Goal: Information Seeking & Learning: Find specific fact

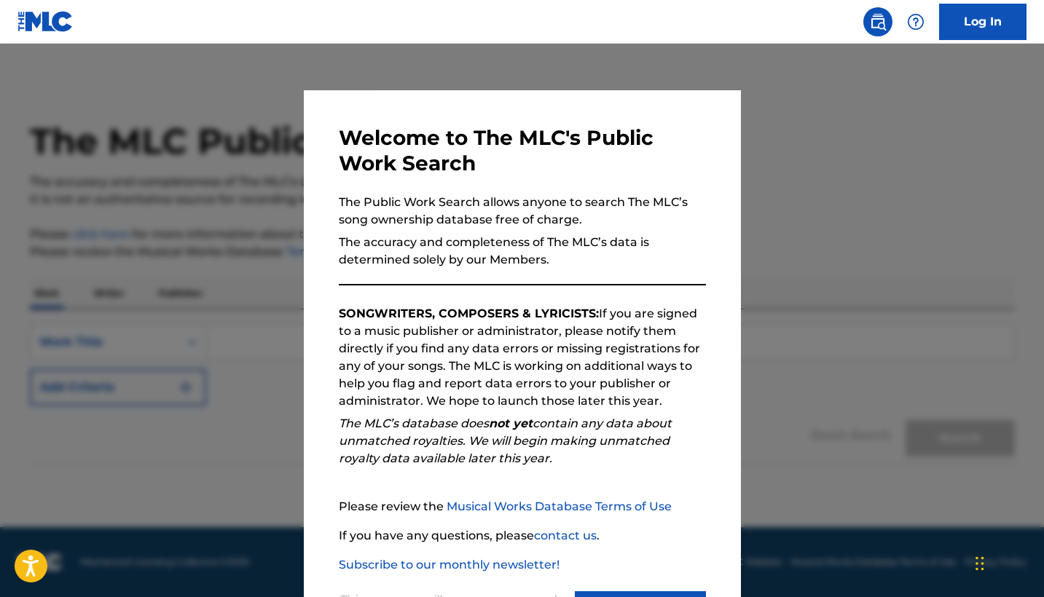
click at [817, 425] on div at bounding box center [522, 342] width 1044 height 597
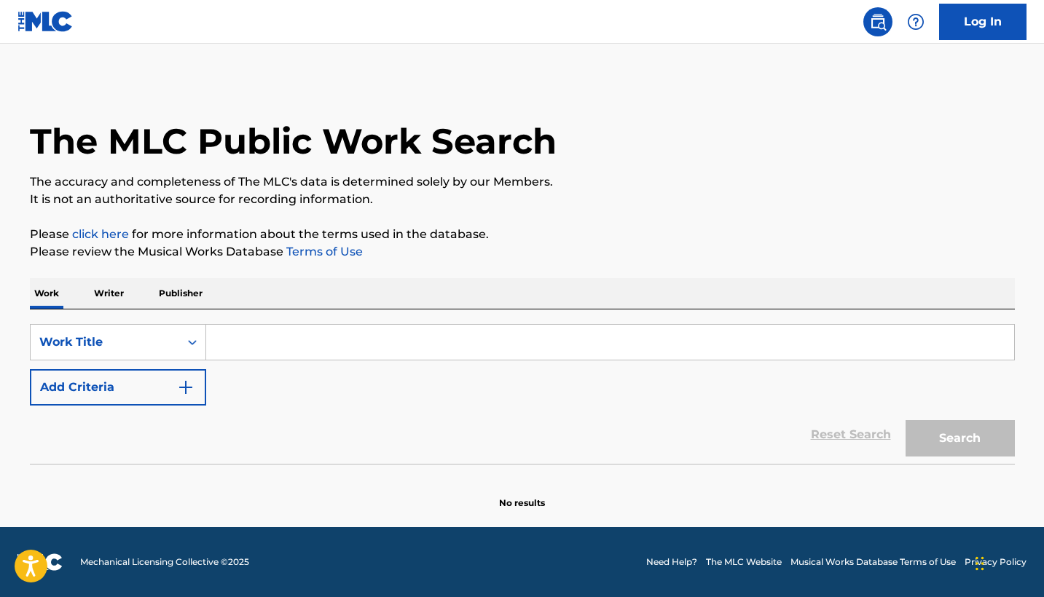
click at [418, 339] on input "Search Form" at bounding box center [610, 342] width 808 height 35
click at [192, 339] on icon "Search Form" at bounding box center [192, 342] width 15 height 15
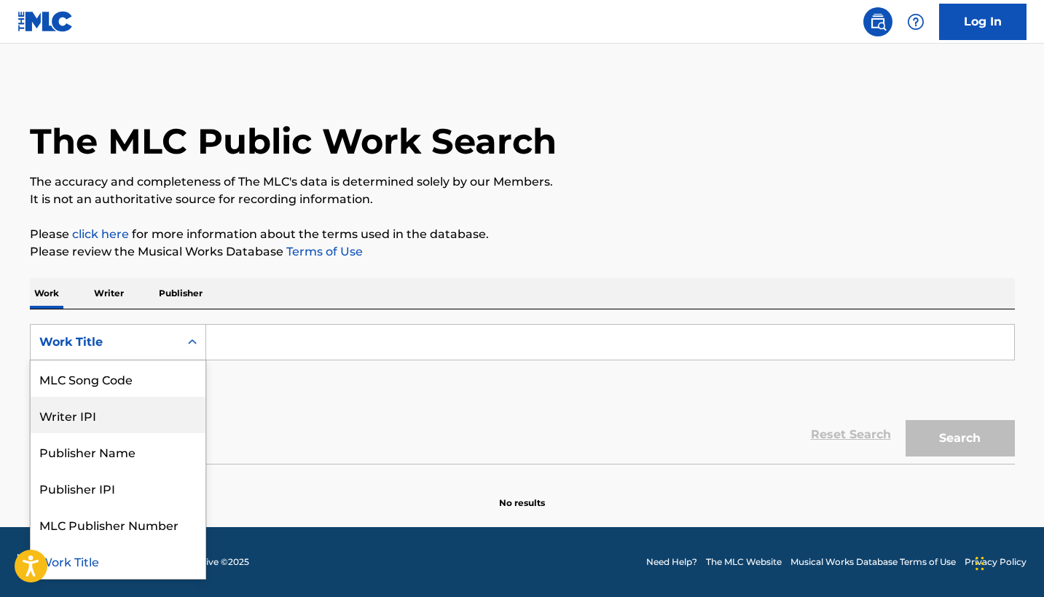
click at [156, 418] on div "Writer IPI" at bounding box center [118, 415] width 175 height 36
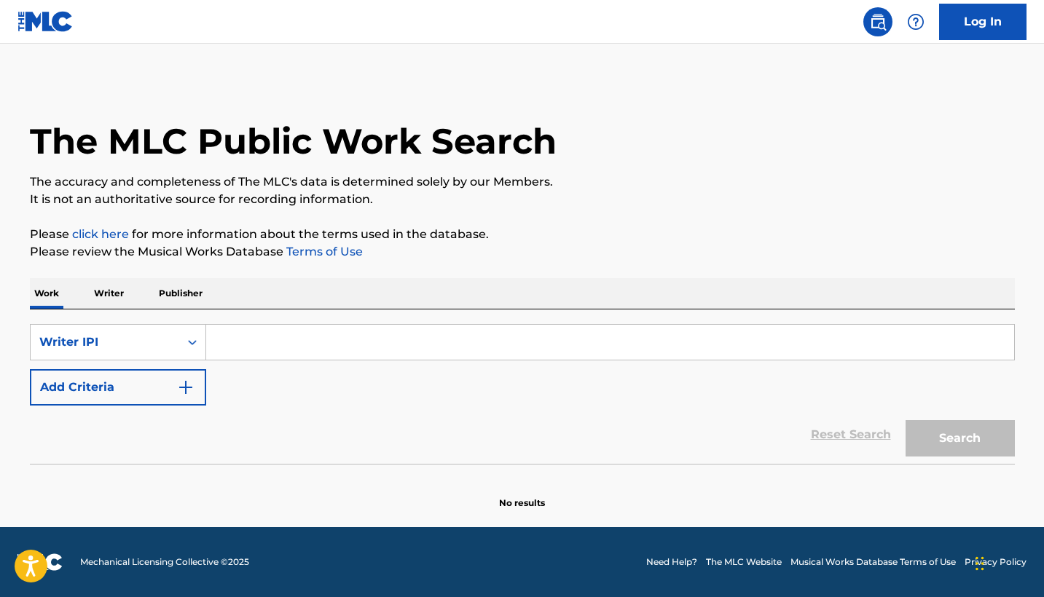
click at [235, 352] on input "Search Form" at bounding box center [610, 342] width 808 height 35
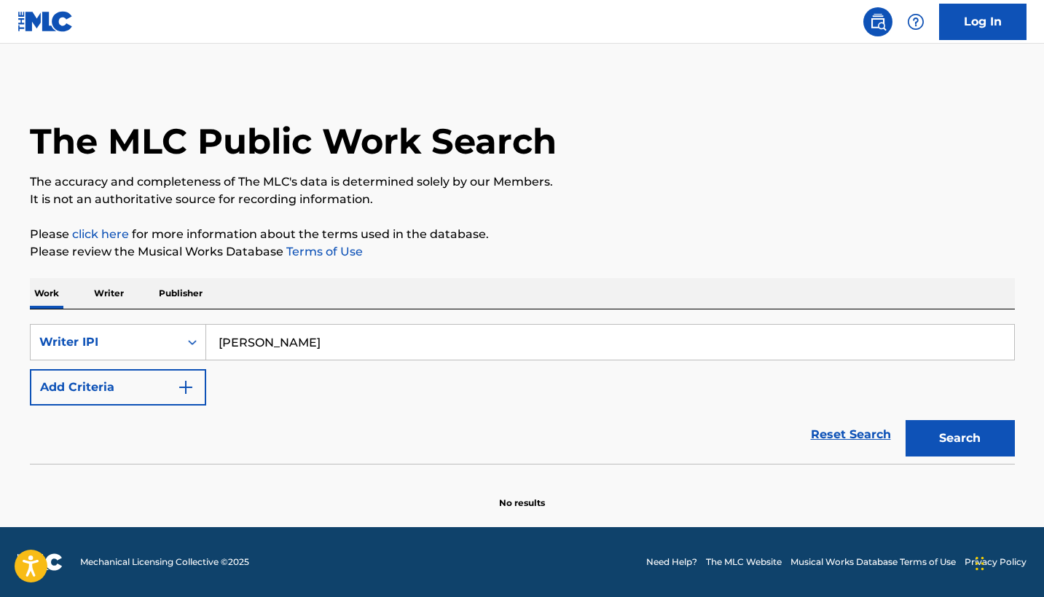
click at [959, 438] on button "Search" at bounding box center [959, 438] width 109 height 36
click at [929, 436] on button "Search" at bounding box center [959, 438] width 109 height 36
click at [381, 346] on input "[PERSON_NAME]" at bounding box center [610, 342] width 808 height 35
type input "[PERSON_NAME]"
click at [959, 438] on button "Search" at bounding box center [959, 438] width 109 height 36
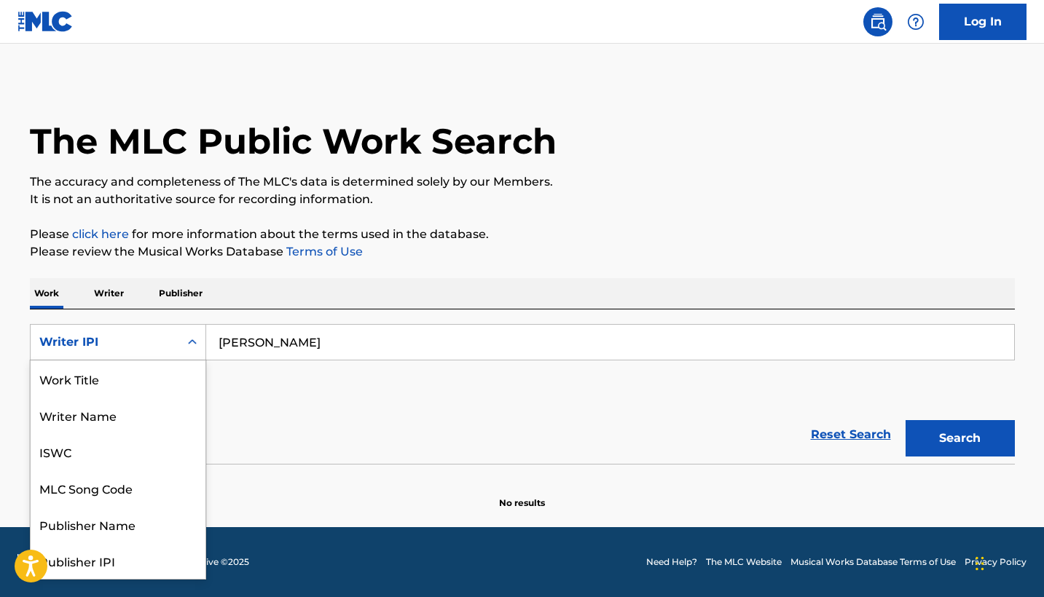
click at [197, 339] on icon "Search Form" at bounding box center [192, 342] width 15 height 15
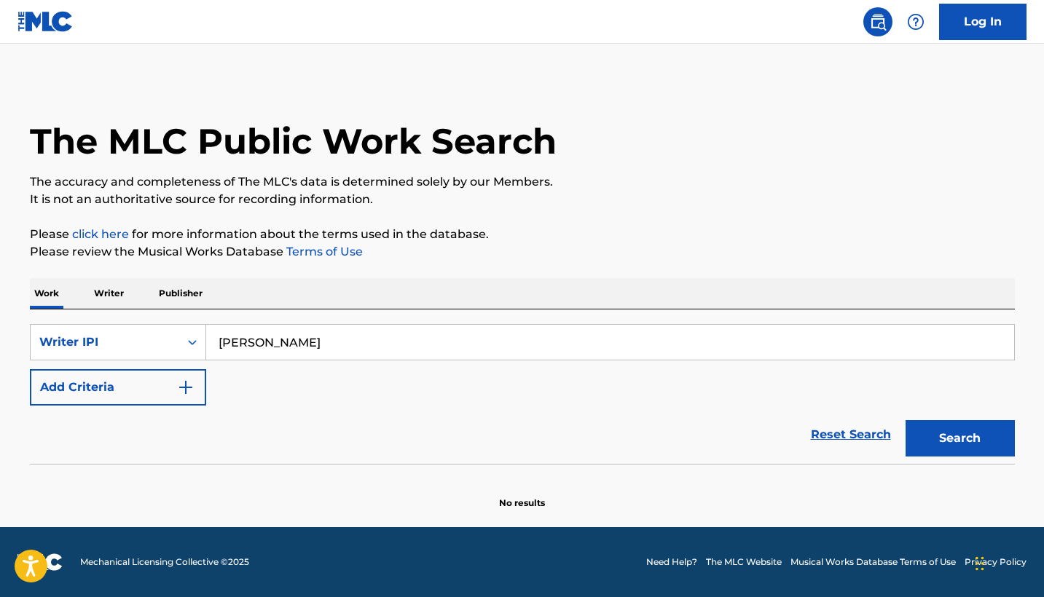
click at [106, 294] on p "Writer" at bounding box center [109, 293] width 39 height 31
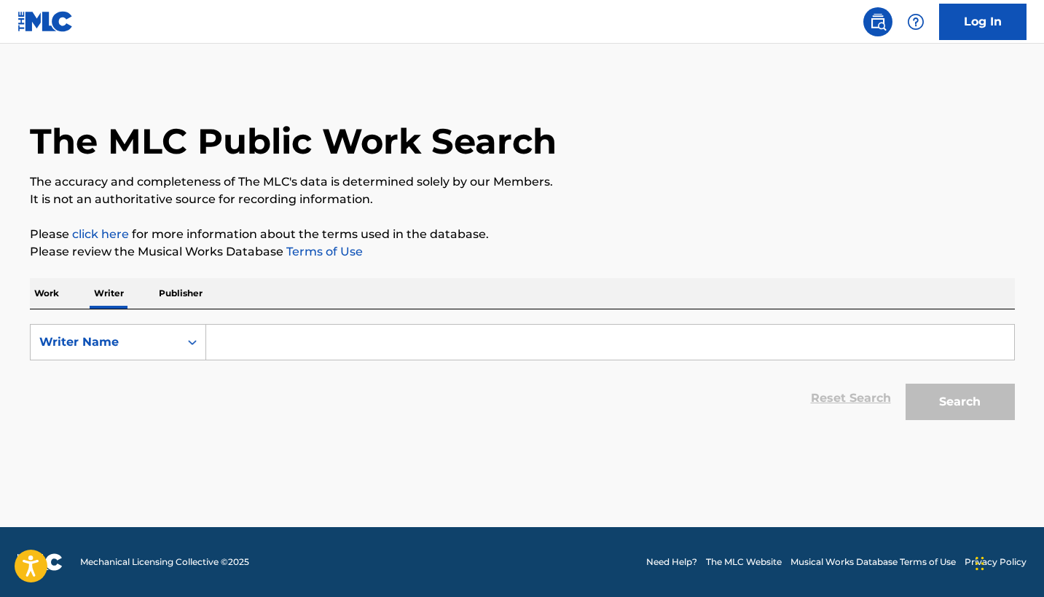
click at [256, 337] on input "Search Form" at bounding box center [610, 342] width 808 height 35
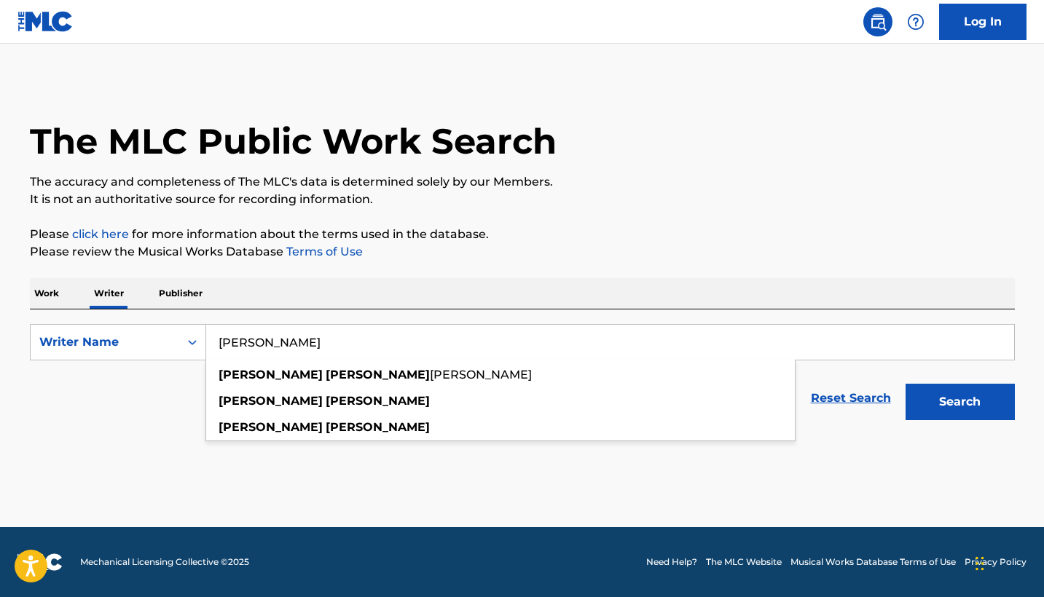
click at [959, 402] on button "Search" at bounding box center [959, 402] width 109 height 36
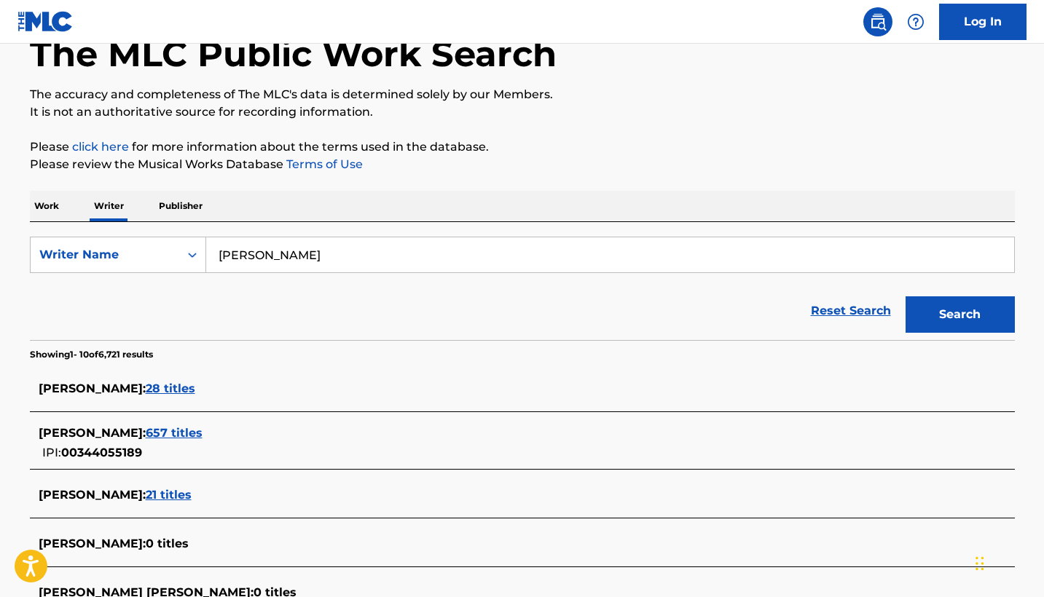
scroll to position [66, 0]
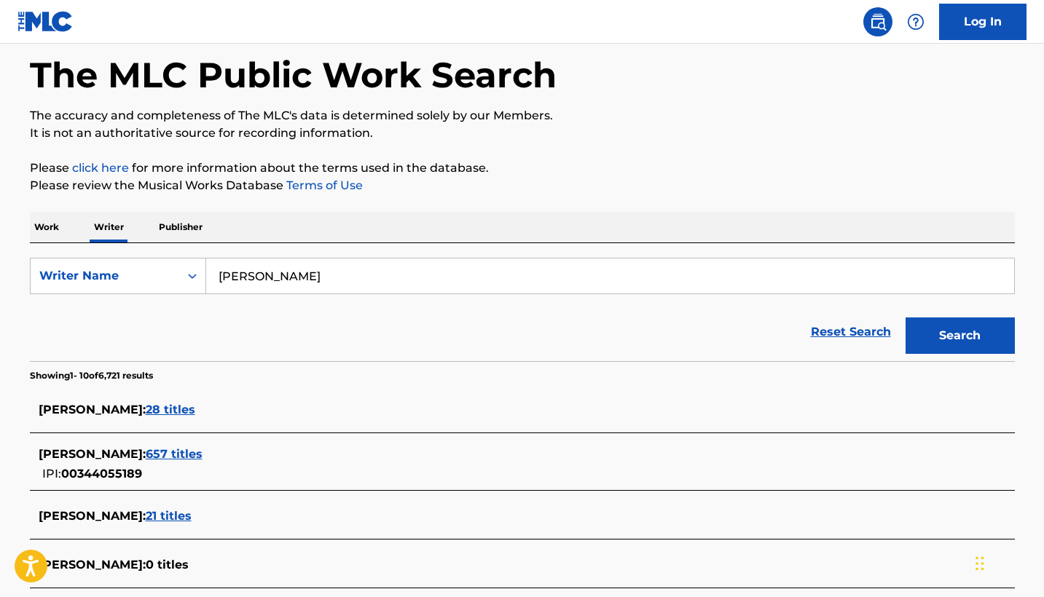
click at [247, 276] on input "[PERSON_NAME]" at bounding box center [610, 276] width 808 height 35
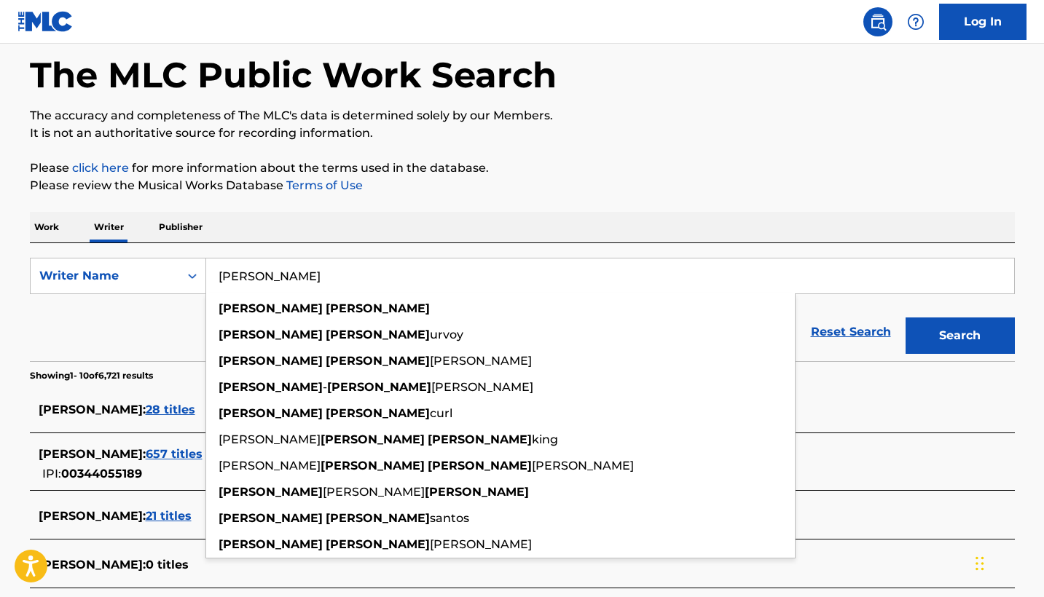
click at [959, 336] on button "Search" at bounding box center [959, 336] width 109 height 36
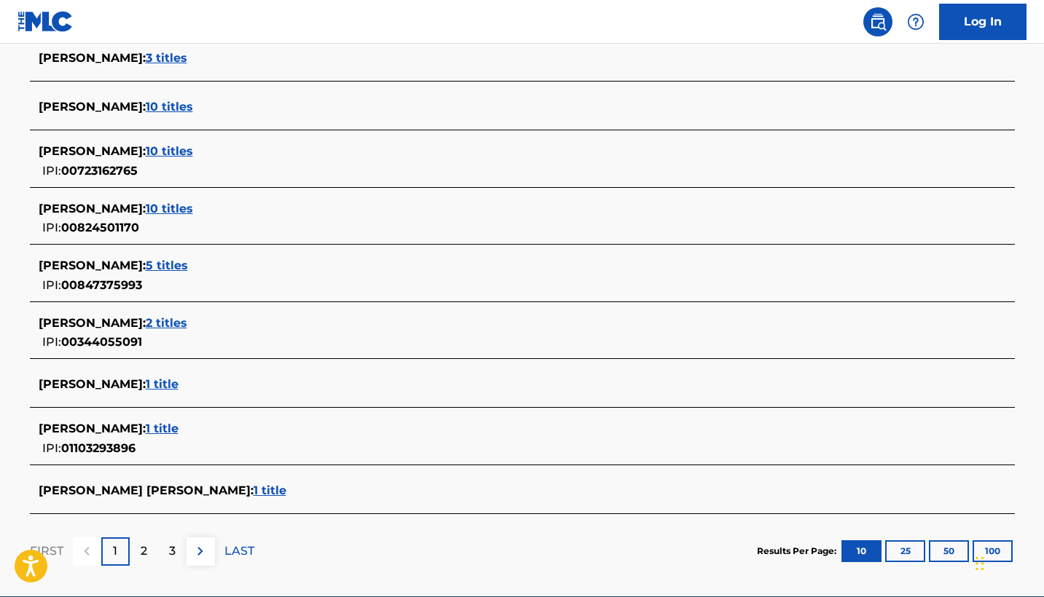
scroll to position [37, 0]
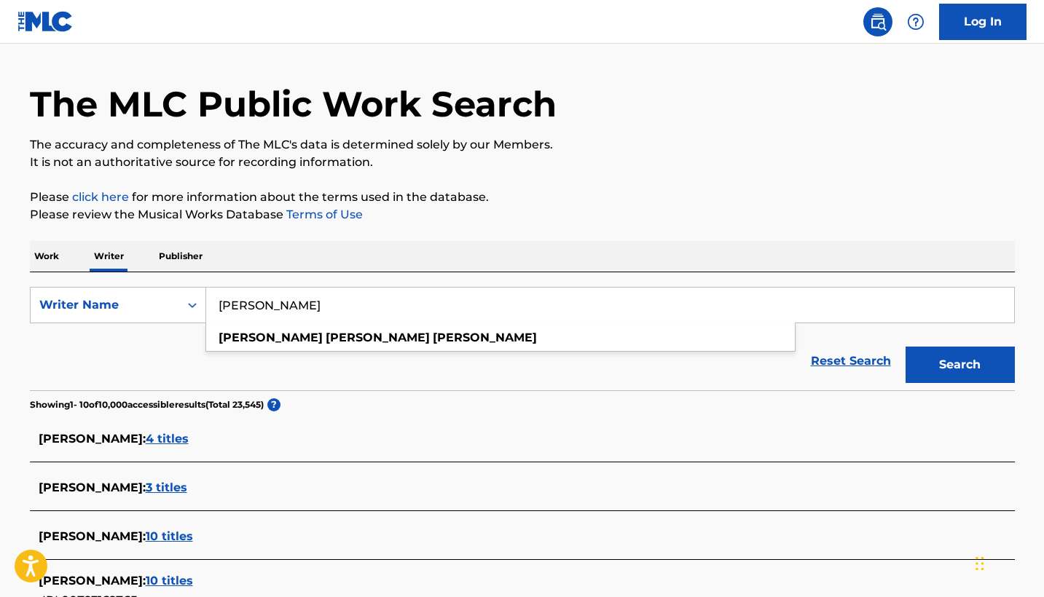
click at [959, 365] on button "Search" at bounding box center [959, 365] width 109 height 36
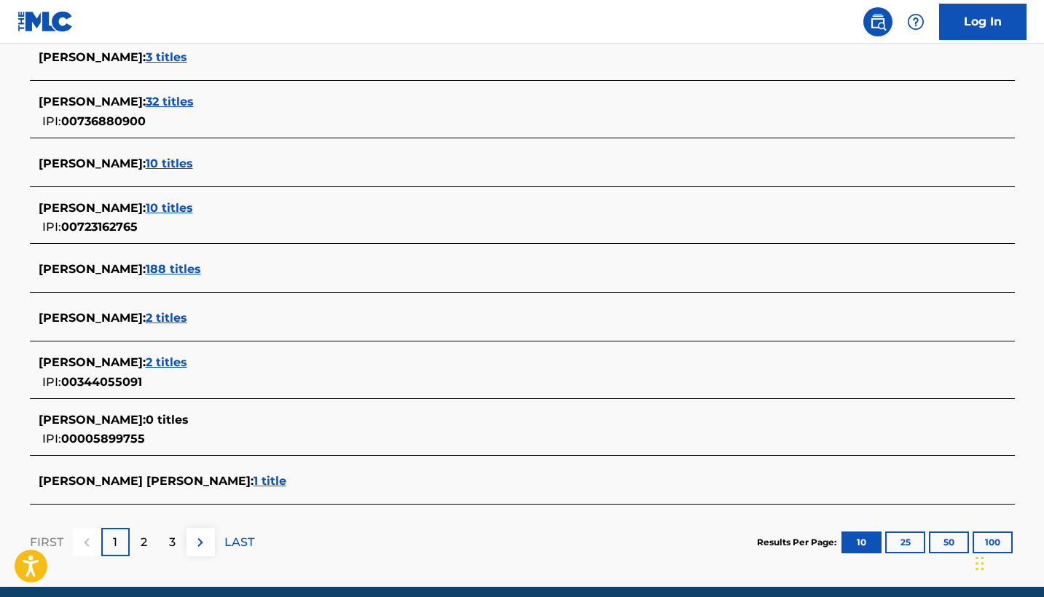
scroll to position [487, 0]
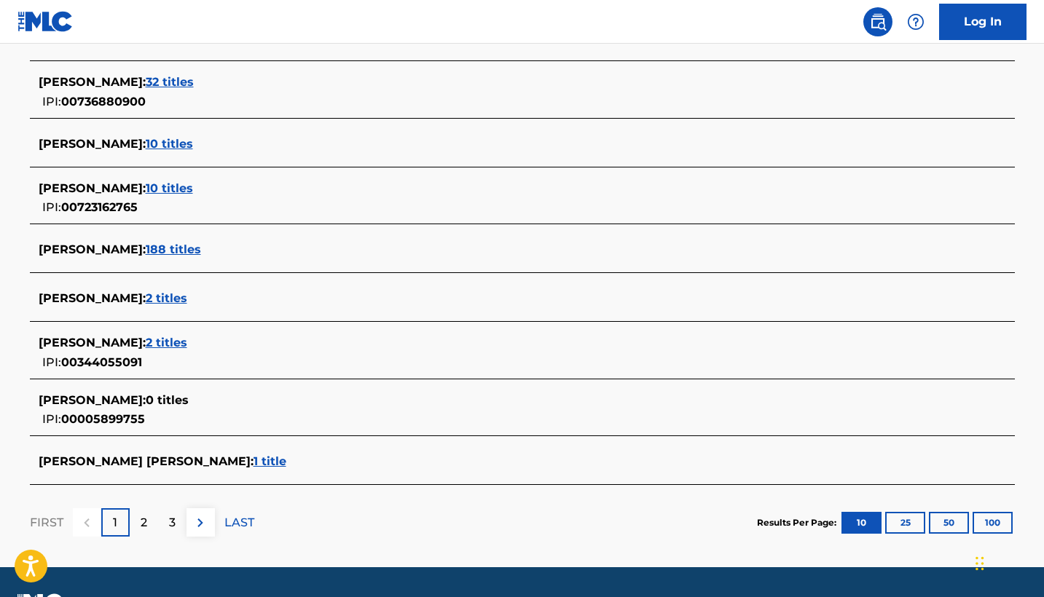
click at [187, 339] on span "2 titles" at bounding box center [167, 343] width 42 height 14
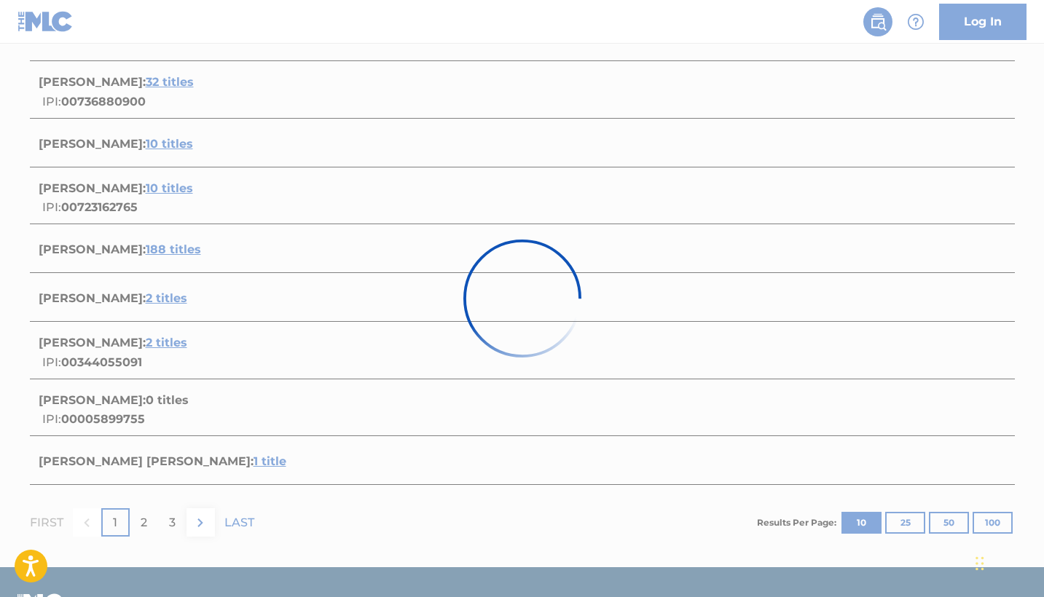
scroll to position [264, 0]
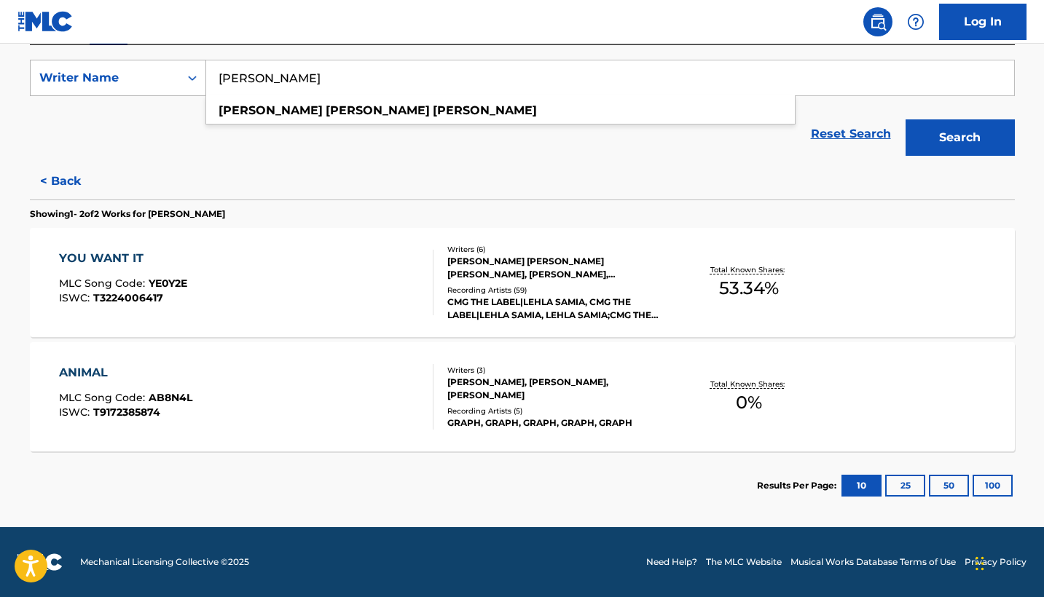
drag, startPoint x: 350, startPoint y: 76, endPoint x: 178, endPoint y: 73, distance: 171.2
click at [178, 73] on div "SearchWithCriteriaf58b5051-0d43-4b60-87a1-c4a606931c6d Writer Name [PERSON_NAME…" at bounding box center [522, 78] width 985 height 36
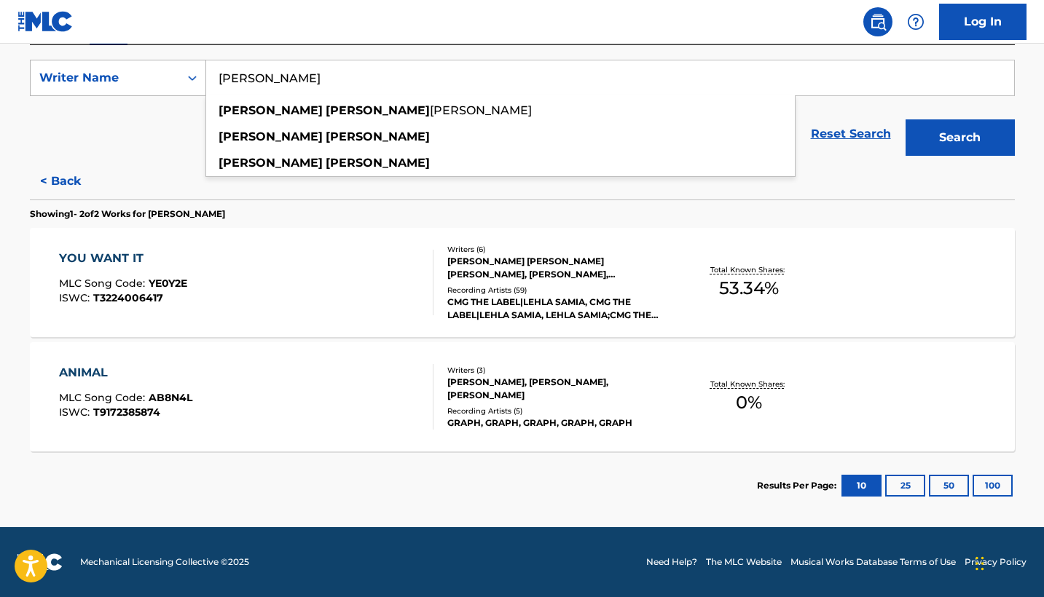
type input "[PERSON_NAME]"
click at [959, 138] on button "Search" at bounding box center [959, 137] width 109 height 36
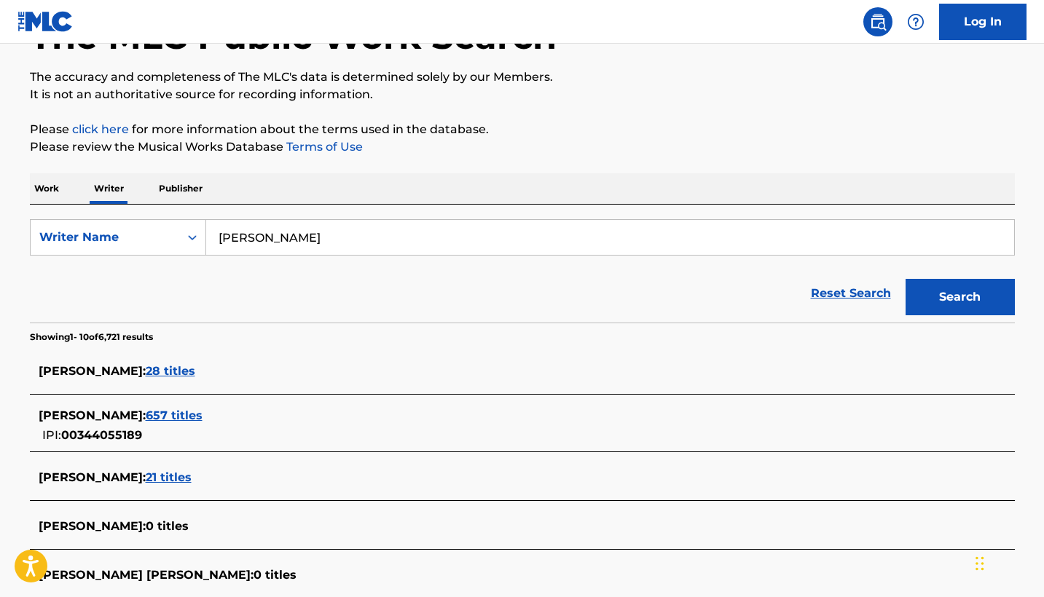
scroll to position [230, 0]
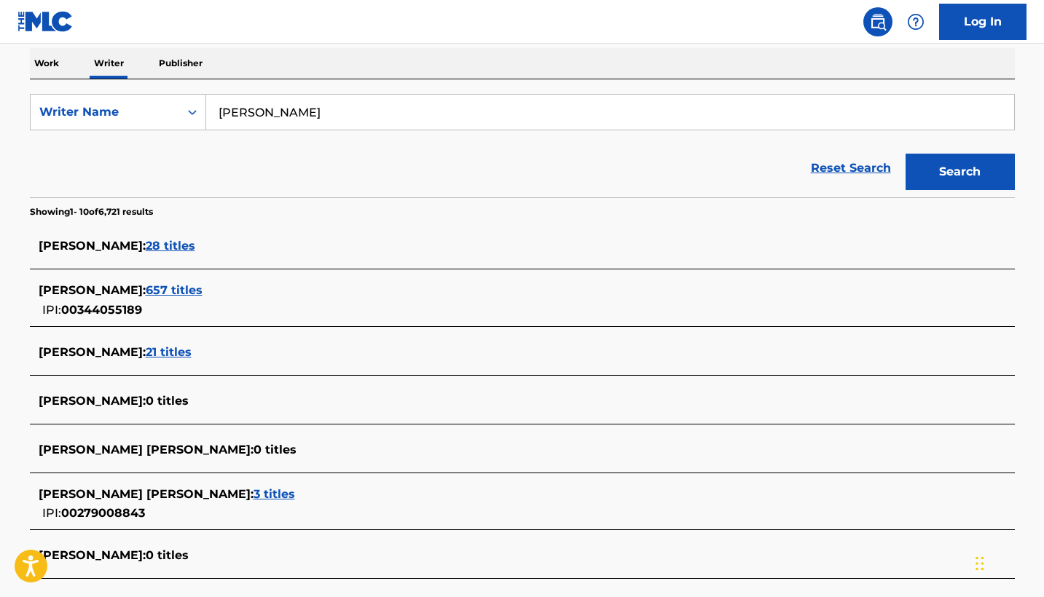
click at [165, 248] on span "28 titles" at bounding box center [171, 246] width 50 height 14
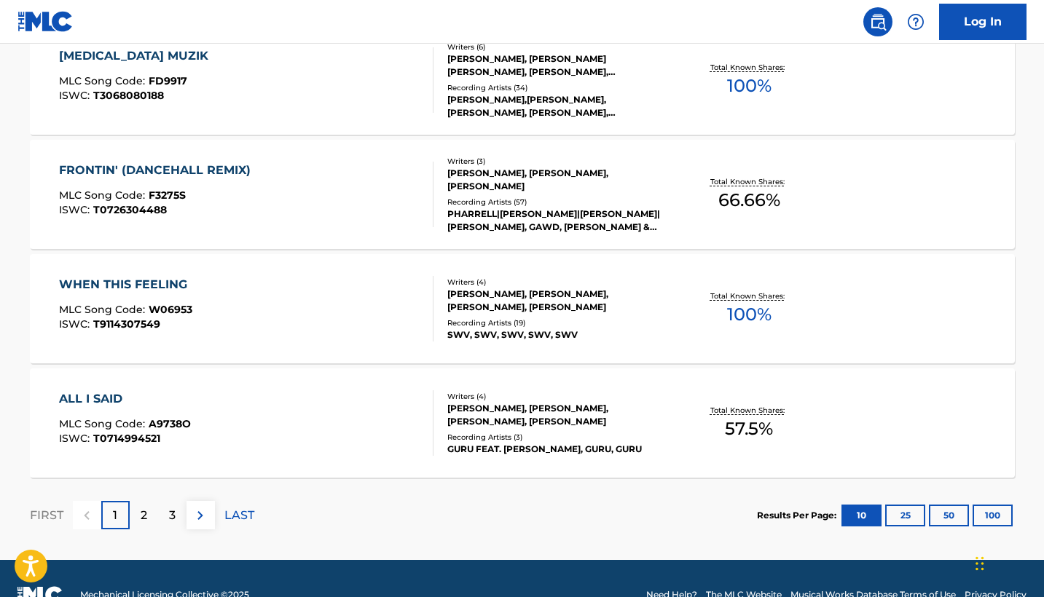
scroll to position [1156, 0]
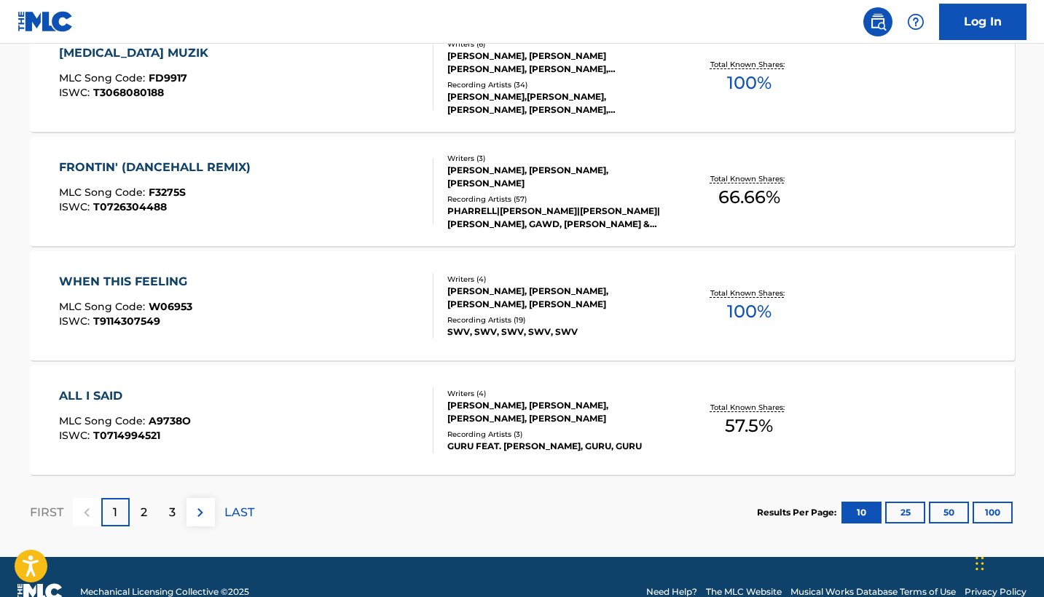
click at [141, 510] on p "2" at bounding box center [144, 512] width 7 height 17
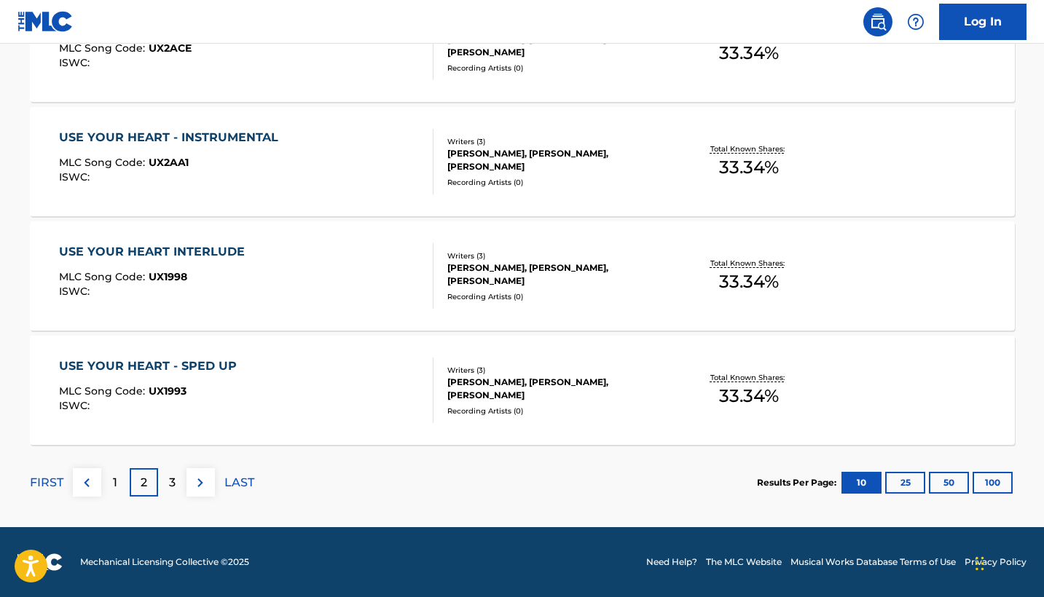
scroll to position [1186, 0]
click at [244, 481] on p "LAST" at bounding box center [239, 482] width 30 height 17
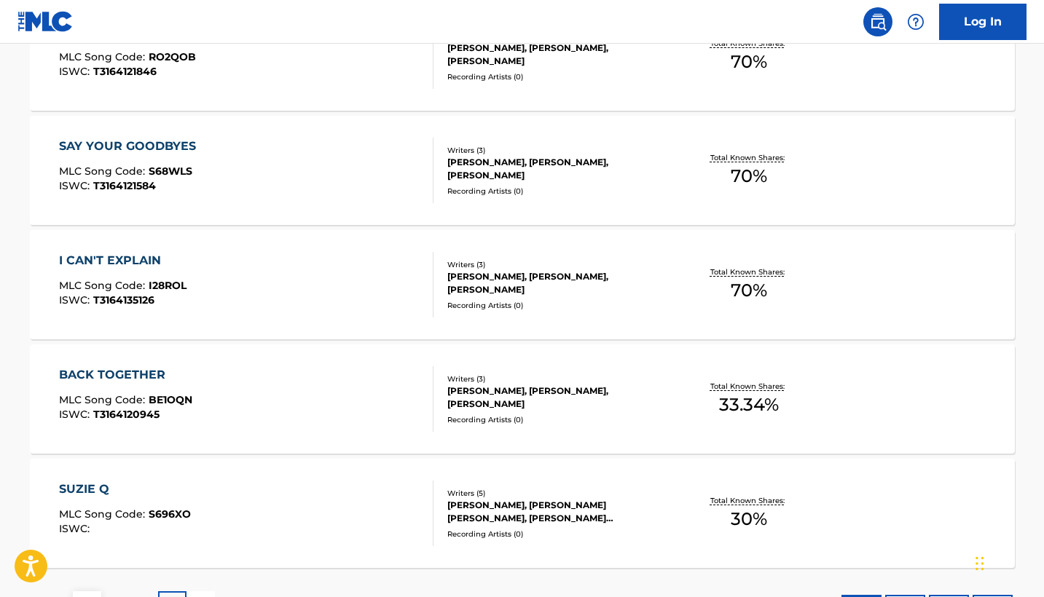
scroll to position [947, 0]
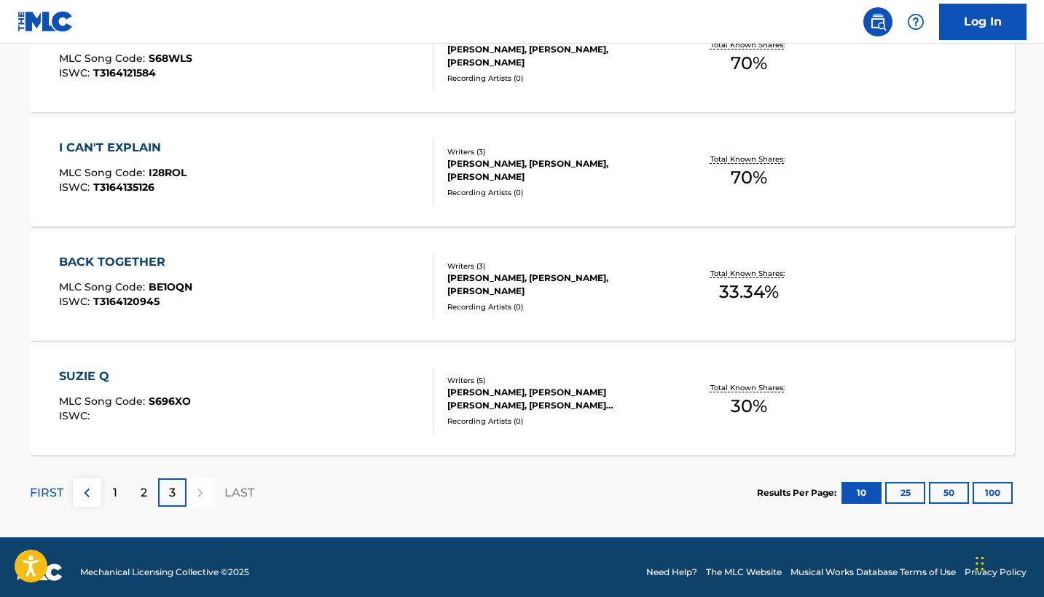
click at [239, 496] on p "LAST" at bounding box center [239, 492] width 30 height 17
click at [200, 491] on div at bounding box center [200, 492] width 28 height 28
